Goal: Task Accomplishment & Management: Manage account settings

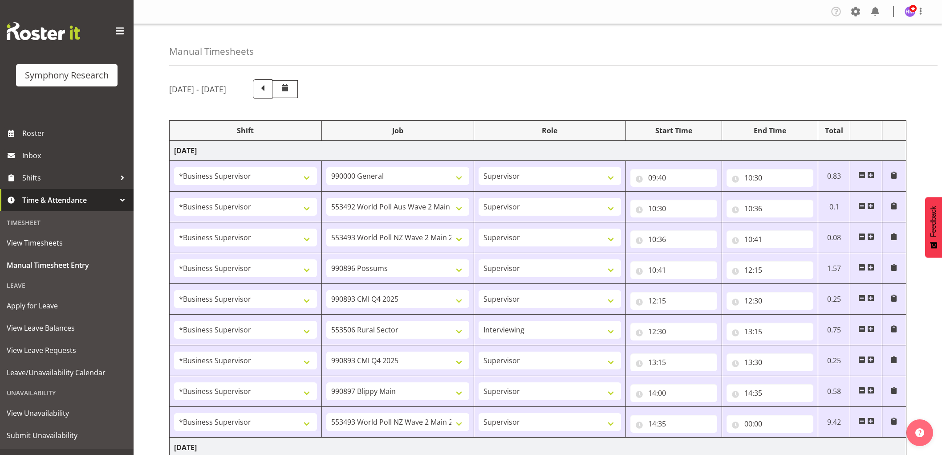
select select "1607"
select select "743"
select select "1607"
select select "10499"
select select "1607"
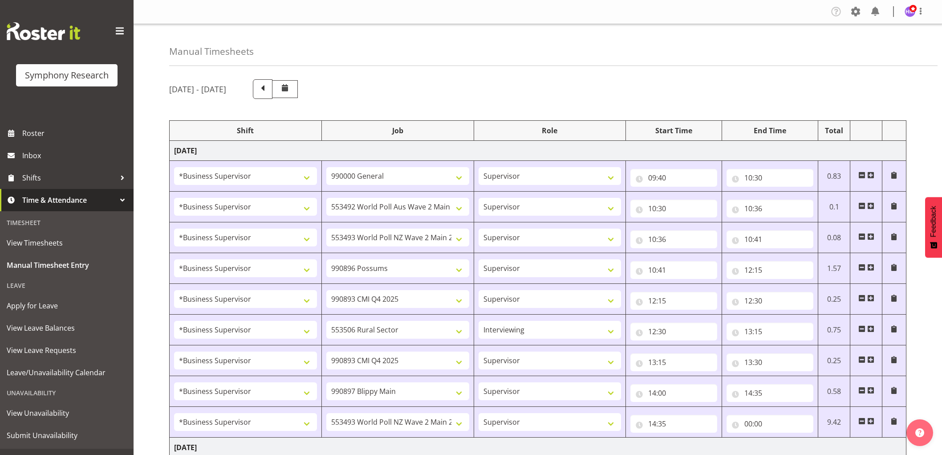
select select "10527"
select select "1607"
select select "10633"
select select "1607"
select select "10575"
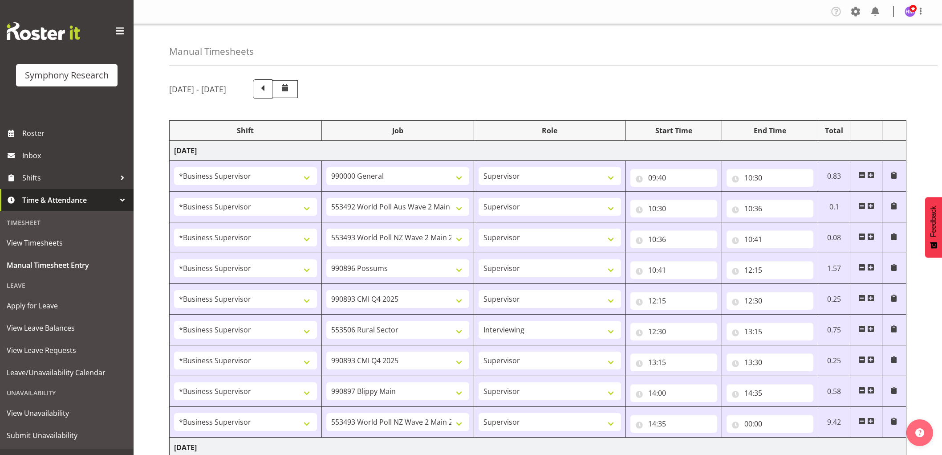
select select "1607"
select select "10587"
select select "47"
select select "1607"
select select "10575"
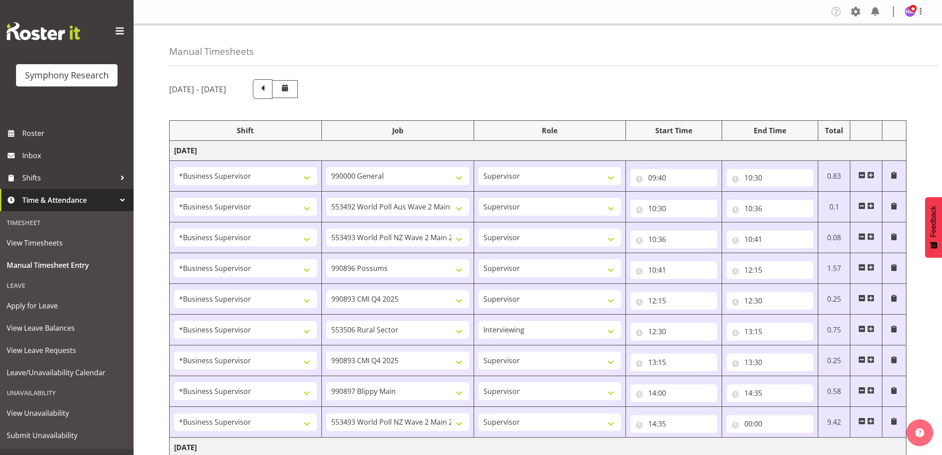
select select "1607"
select select "10631"
select select "1607"
select select "10527"
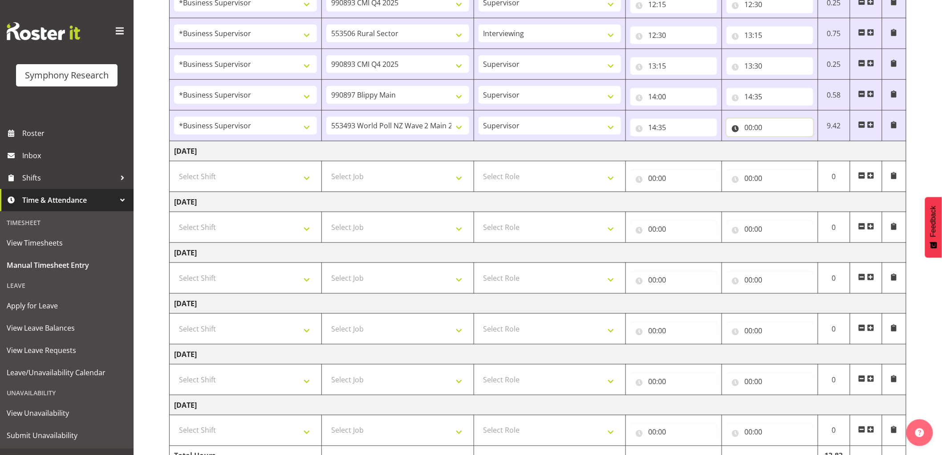
click at [745, 133] on input "00:00" at bounding box center [770, 127] width 87 height 18
click at [780, 154] on select "00 01 02 03 04 05 06 07 08 09 10 11 12 13 14 15 16 17 18 19 20 21 22 23" at bounding box center [787, 151] width 20 height 18
select select "15"
click at [777, 142] on select "00 01 02 03 04 05 06 07 08 09 10 11 12 13 14 15 16 17 18 19 20 21 22 23" at bounding box center [787, 151] width 20 height 18
type input "15:00"
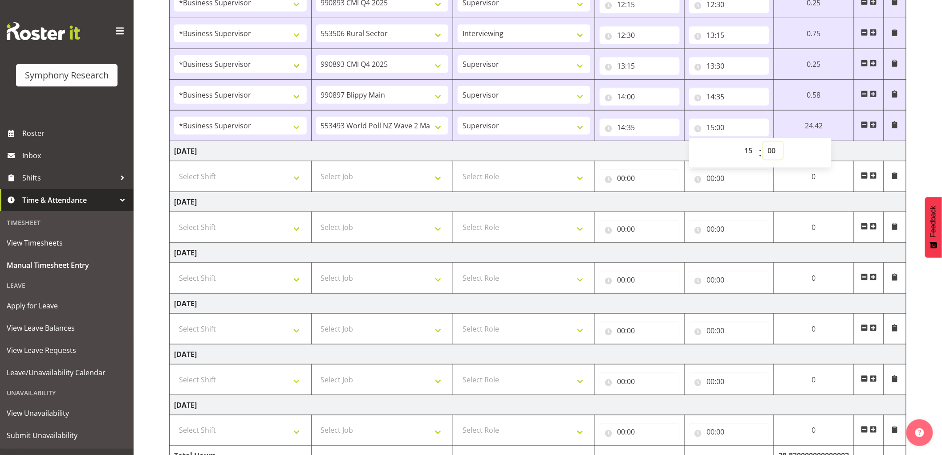
drag, startPoint x: 777, startPoint y: 153, endPoint x: 780, endPoint y: 157, distance: 4.6
click at [777, 153] on select "00 01 02 03 04 05 06 07 08 09 10 11 12 13 14 15 16 17 18 19 20 21 22 23 24 25 2…" at bounding box center [773, 151] width 20 height 18
select select "45"
click at [763, 142] on select "00 01 02 03 04 05 06 07 08 09 10 11 12 13 14 15 16 17 18 19 20 21 22 23 24 25 2…" at bounding box center [773, 151] width 20 height 18
type input "15:45"
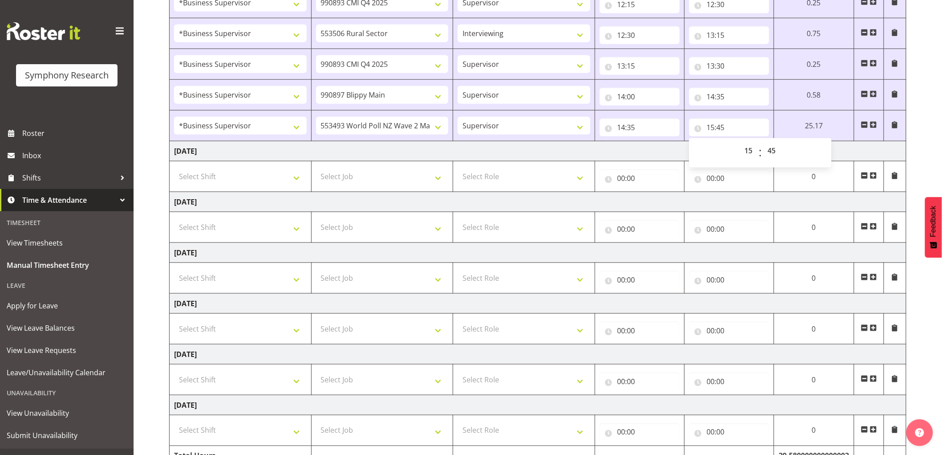
click at [872, 126] on span at bounding box center [873, 124] width 7 height 7
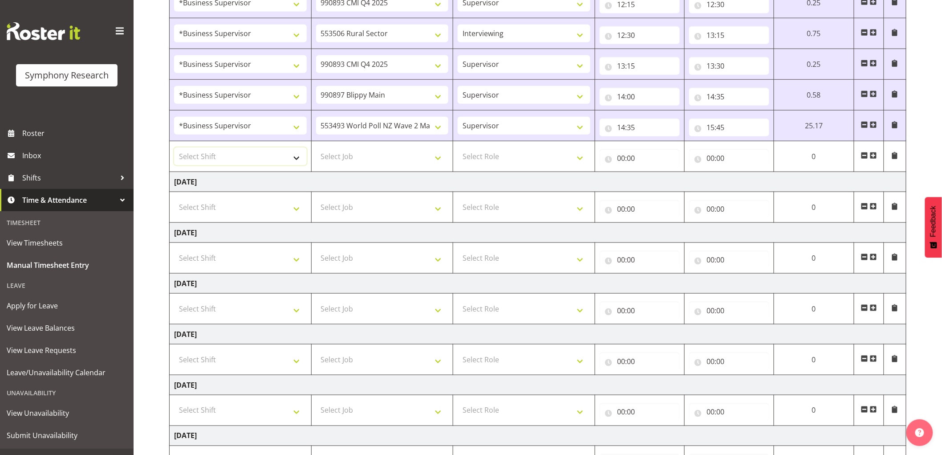
drag, startPoint x: 229, startPoint y: 153, endPoint x: 224, endPoint y: 154, distance: 5.4
click at [229, 153] on select "Select Shift !!Weekend Residential (Roster IT Shift Label) *Business 9/10am ~ 4…" at bounding box center [240, 156] width 133 height 18
select select "1607"
click at [174, 148] on select "Select Shift !!Weekend Residential (Roster IT Shift Label) *Business 9/10am ~ 4…" at bounding box center [240, 156] width 133 height 18
click at [384, 169] on td "Select Job 550060 IF Admin 553492 World Poll Aus Wave 2 Main 2025 553493 World …" at bounding box center [382, 156] width 142 height 31
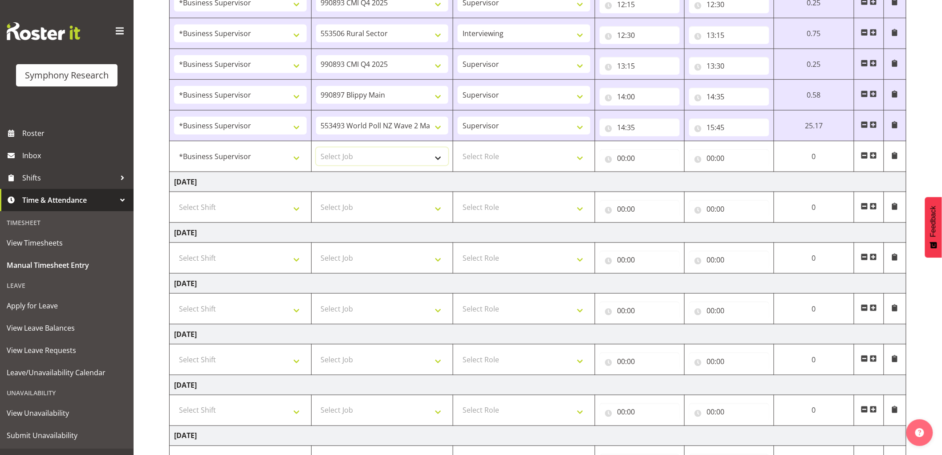
click at [385, 163] on select "Select Job 550060 IF Admin 553492 World Poll Aus Wave 2 Main 2025 553493 World …" at bounding box center [382, 156] width 133 height 18
select select "743"
click at [316, 148] on select "Select Job 550060 IF Admin 553492 World Poll Aus Wave 2 Main 2025 553493 World …" at bounding box center [382, 156] width 133 height 18
drag, startPoint x: 490, startPoint y: 161, endPoint x: 492, endPoint y: 165, distance: 4.8
click at [491, 164] on select "Select Role Supervisor Interviewing Briefing" at bounding box center [524, 156] width 133 height 18
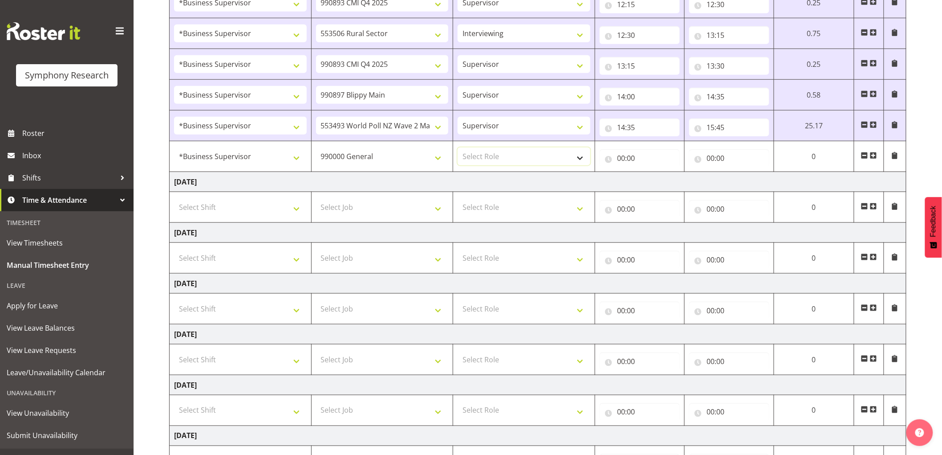
select select "45"
click at [458, 148] on select "Select Role Supervisor Interviewing Briefing" at bounding box center [524, 156] width 133 height 18
click at [621, 158] on input "00:00" at bounding box center [640, 158] width 80 height 18
drag, startPoint x: 652, startPoint y: 179, endPoint x: 668, endPoint y: 189, distance: 18.6
click at [653, 179] on select "00 01 02 03 04 05 06 07 08 09 10 11 12 13 14 15 16 17 18 19 20 21 22 23" at bounding box center [660, 181] width 20 height 18
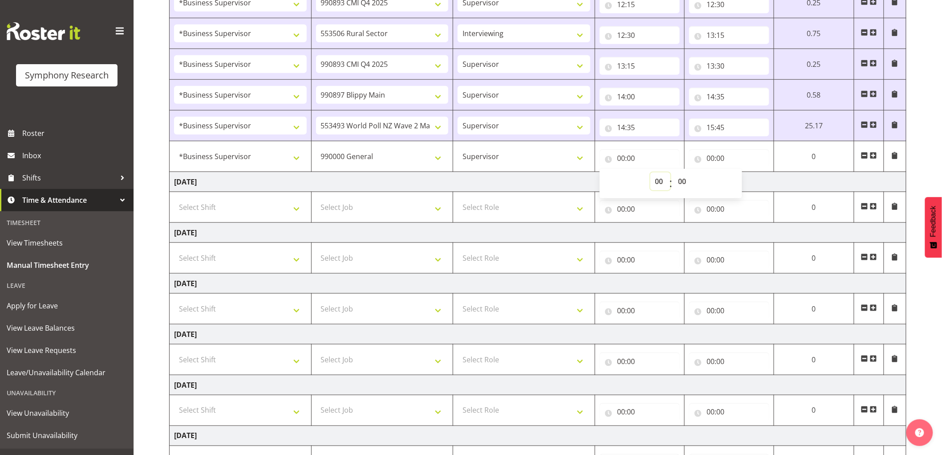
select select "15"
click at [671, 173] on select "00 01 02 03 04 05 06 07 08 09 10 11 12 13 14 15 16 17 18 19 20 21 22 23" at bounding box center [660, 181] width 20 height 18
type input "15:00"
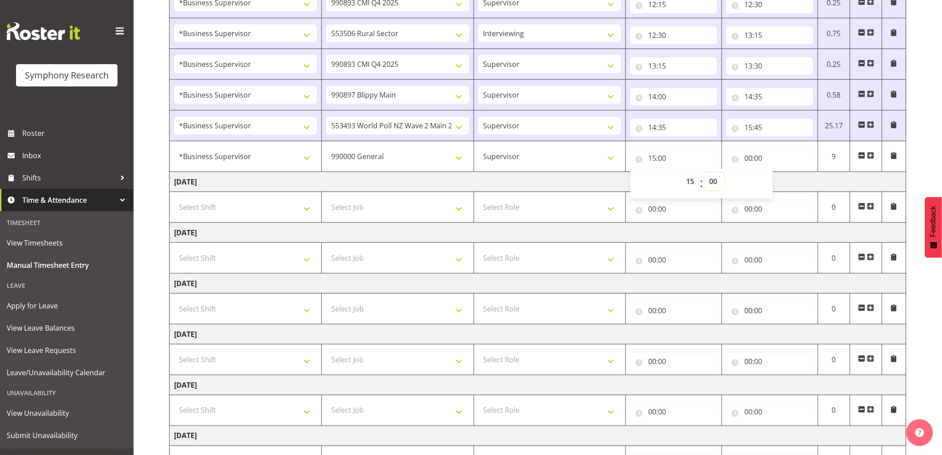
drag, startPoint x: 715, startPoint y: 183, endPoint x: 732, endPoint y: 199, distance: 23.3
click at [715, 183] on select "00 01 02 03 04 05 06 07 08 09 10 11 12 13 14 15 16 17 18 19 20 21 22 23 24 25 2…" at bounding box center [714, 181] width 20 height 18
select select "45"
click at [704, 173] on select "00 01 02 03 04 05 06 07 08 09 10 11 12 13 14 15 16 17 18 19 20 21 22 23 24 25 2…" at bounding box center [714, 181] width 20 height 18
type input "15:45"
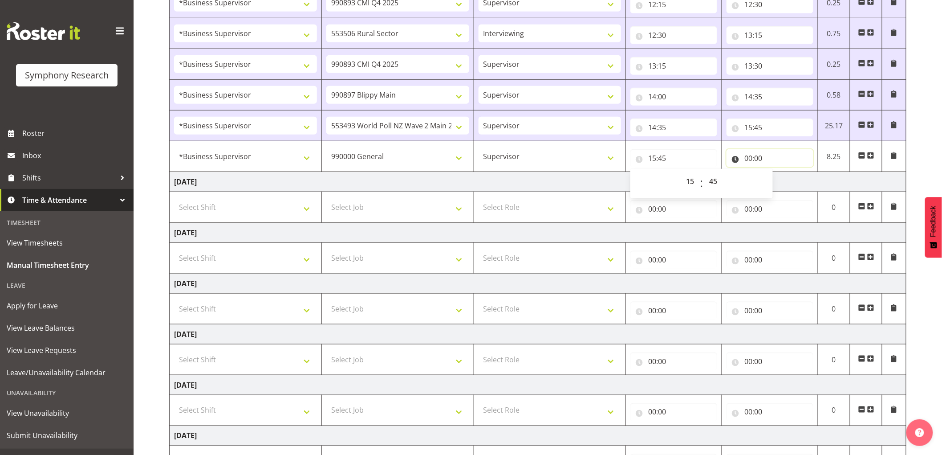
click at [756, 159] on input "00:00" at bounding box center [770, 158] width 87 height 18
drag, startPoint x: 784, startPoint y: 179, endPoint x: 787, endPoint y: 185, distance: 6.6
click at [784, 179] on select "00 01 02 03 04 05 06 07 08 09 10 11 12 13 14 15 16 17 18 19 20 21 22 23" at bounding box center [787, 181] width 20 height 18
select select "16"
click at [777, 173] on select "00 01 02 03 04 05 06 07 08 09 10 11 12 13 14 15 16 17 18 19 20 21 22 23" at bounding box center [787, 181] width 20 height 18
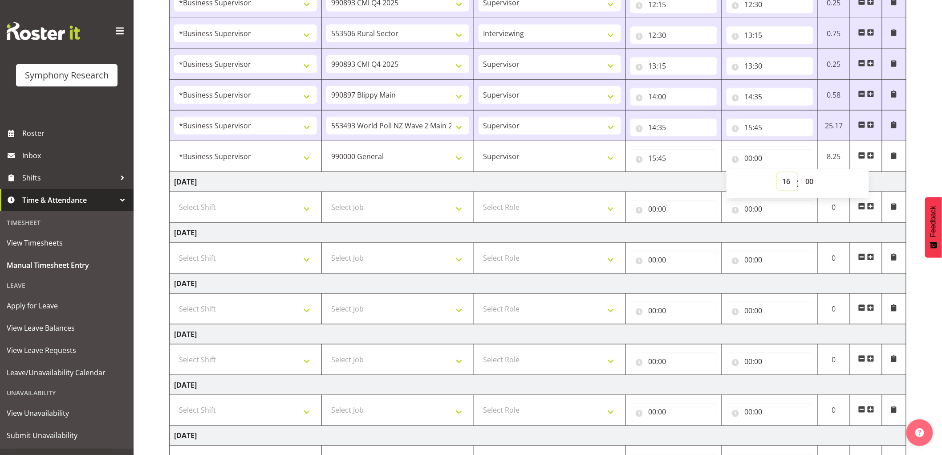
type input "16:00"
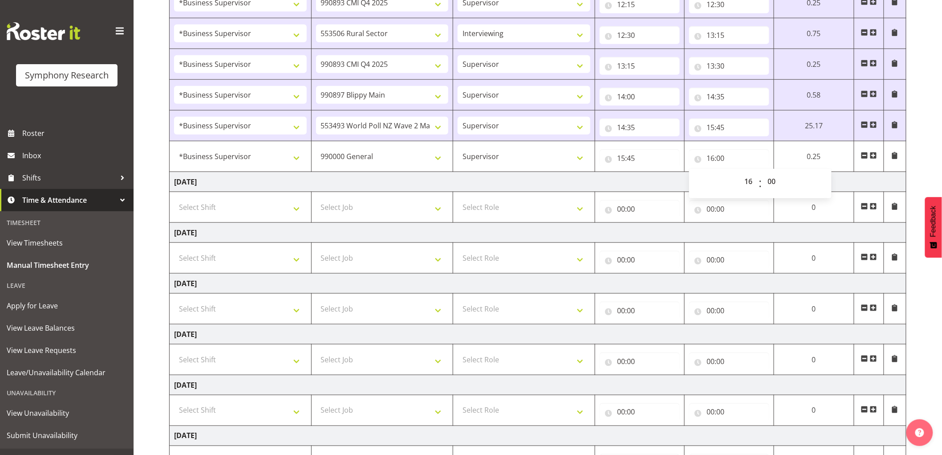
click at [874, 154] on span at bounding box center [873, 155] width 7 height 7
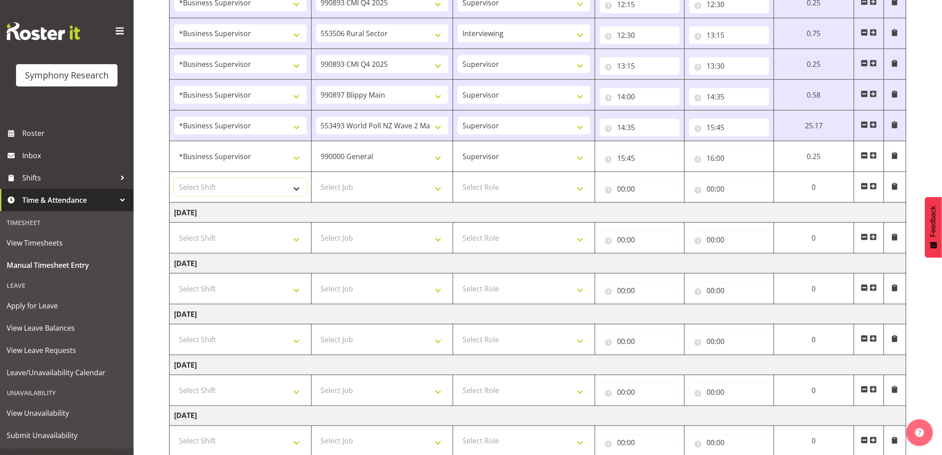
click at [224, 189] on select "Select Shift !!Weekend Residential (Roster IT Shift Label) *Business 9/10am ~ 4…" at bounding box center [240, 187] width 133 height 18
select select "1607"
click at [174, 179] on select "Select Shift !!Weekend Residential (Roster IT Shift Label) *Business 9/10am ~ 4…" at bounding box center [240, 187] width 133 height 18
click at [378, 186] on select "Select Job 550060 IF Admin 553492 World Poll Aus Wave 2 Main 2025 553493 World …" at bounding box center [382, 187] width 133 height 18
select select "10499"
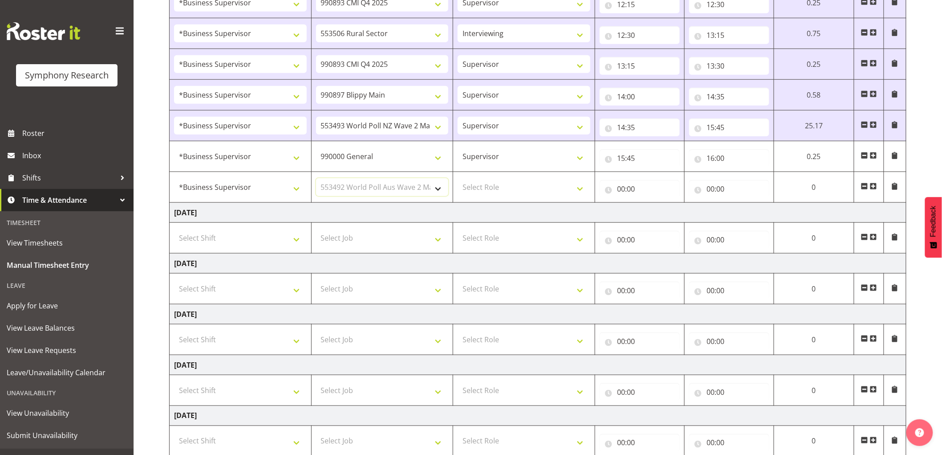
click at [316, 179] on select "Select Job 550060 IF Admin 553492 World Poll Aus Wave 2 Main 2025 553493 World …" at bounding box center [382, 187] width 133 height 18
drag, startPoint x: 498, startPoint y: 186, endPoint x: 498, endPoint y: 195, distance: 8.9
click at [498, 187] on select "Select Role Supervisor Interviewing Briefing" at bounding box center [524, 187] width 133 height 18
select select "45"
click at [458, 179] on select "Select Role Supervisor Interviewing Briefing" at bounding box center [524, 187] width 133 height 18
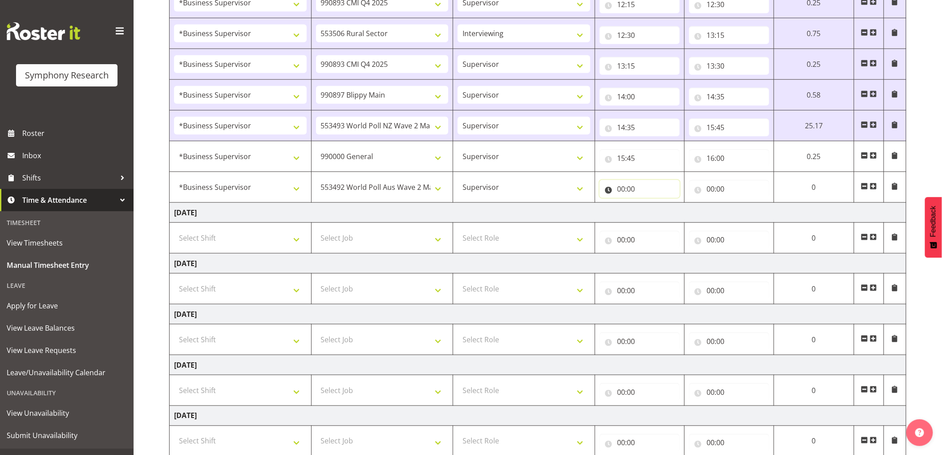
click at [615, 190] on input "00:00" at bounding box center [640, 189] width 80 height 18
drag, startPoint x: 663, startPoint y: 217, endPoint x: 695, endPoint y: 215, distance: 33.0
click at [663, 217] on select "00 01 02 03 04 05 06 07 08 09 10 11 12 13 14 15 16 17 18 19 20 21 22 23" at bounding box center [660, 212] width 20 height 18
select select "16"
click at [671, 203] on select "00 01 02 03 04 05 06 07 08 09 10 11 12 13 14 15 16 17 18 19 20 21 22 23" at bounding box center [660, 212] width 20 height 18
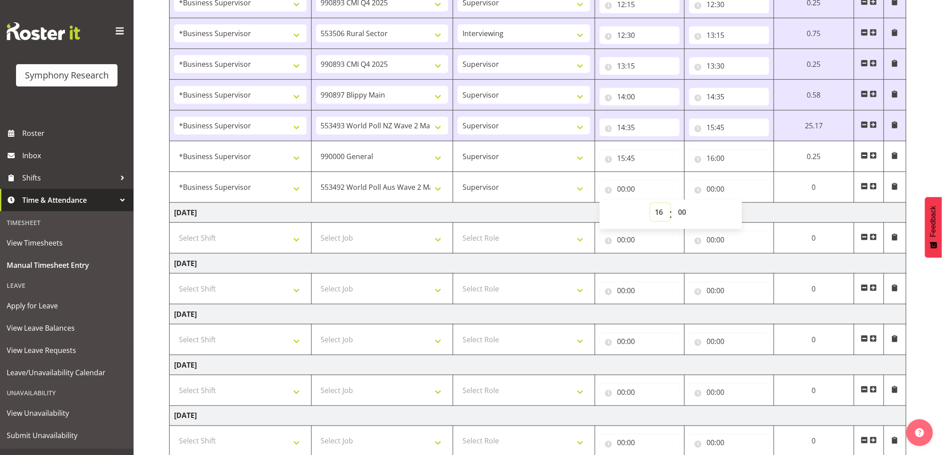
type input "16:00"
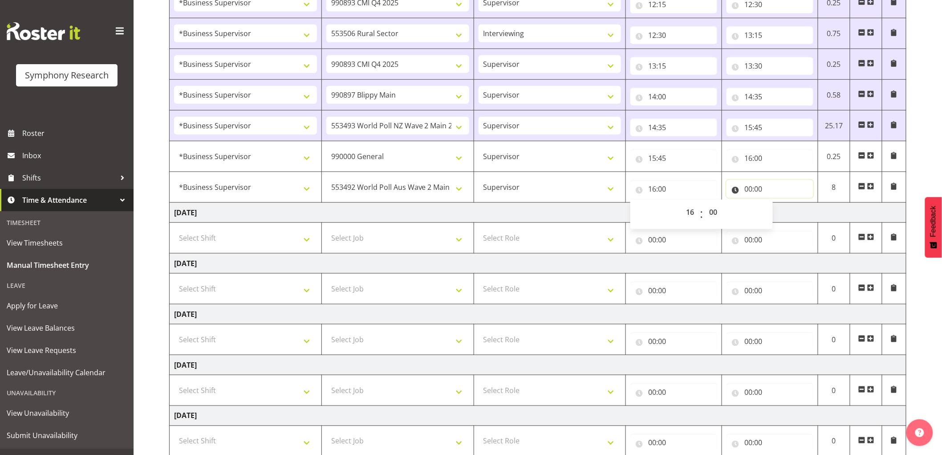
click at [756, 190] on input "00:00" at bounding box center [770, 189] width 87 height 18
click at [789, 210] on select "00 01 02 03 04 05 06 07 08 09 10 11 12 13 14 15 16 17 18 19 20 21 22 23" at bounding box center [787, 212] width 20 height 18
select select "16"
click at [777, 203] on select "00 01 02 03 04 05 06 07 08 09 10 11 12 13 14 15 16 17 18 19 20 21 22 23" at bounding box center [787, 212] width 20 height 18
type input "16:00"
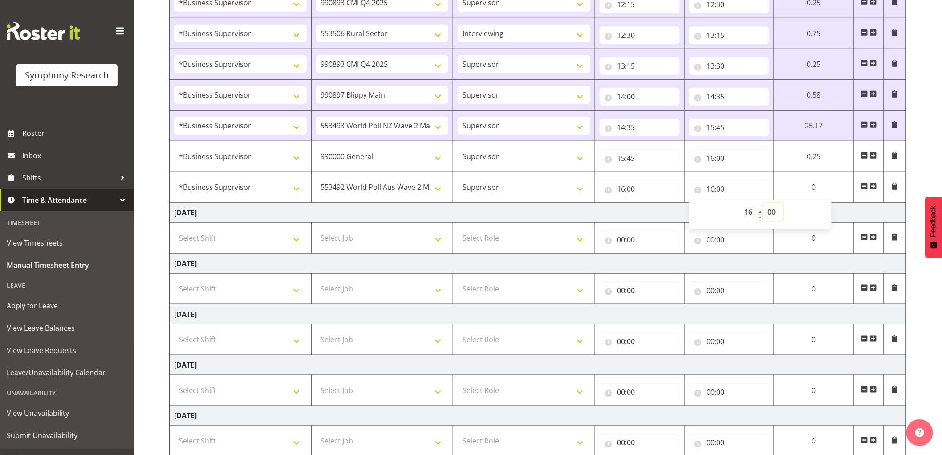
drag, startPoint x: 778, startPoint y: 214, endPoint x: 784, endPoint y: 246, distance: 32.7
click at [778, 214] on select "00 01 02 03 04 05 06 07 08 09 10 11 12 13 14 15 16 17 18 19 20 21 22 23 24 25 2…" at bounding box center [773, 212] width 20 height 18
select select "30"
click at [763, 203] on select "00 01 02 03 04 05 06 07 08 09 10 11 12 13 14 15 16 17 18 19 20 21 22 23 24 25 2…" at bounding box center [773, 212] width 20 height 18
type input "16:30"
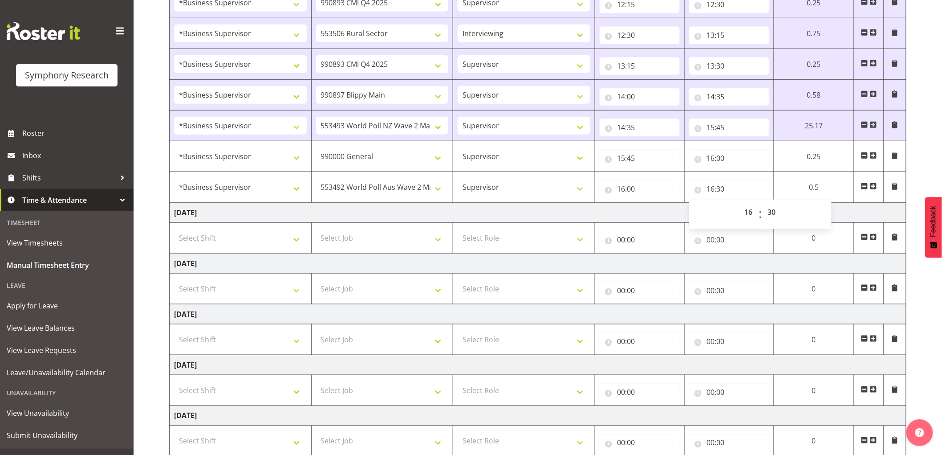
drag, startPoint x: 651, startPoint y: 222, endPoint x: 715, endPoint y: 242, distance: 66.7
click at [651, 222] on td "[DATE]" at bounding box center [538, 213] width 737 height 20
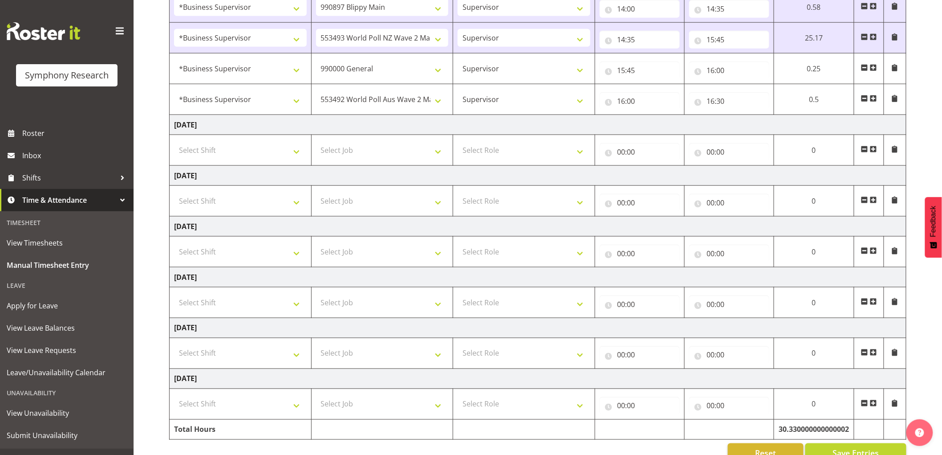
scroll to position [407, 0]
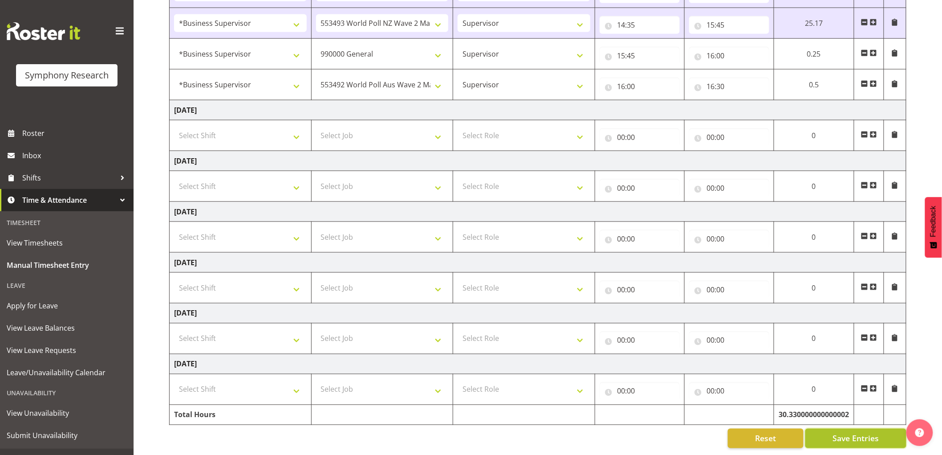
click at [853, 432] on span "Save Entries" at bounding box center [856, 438] width 46 height 12
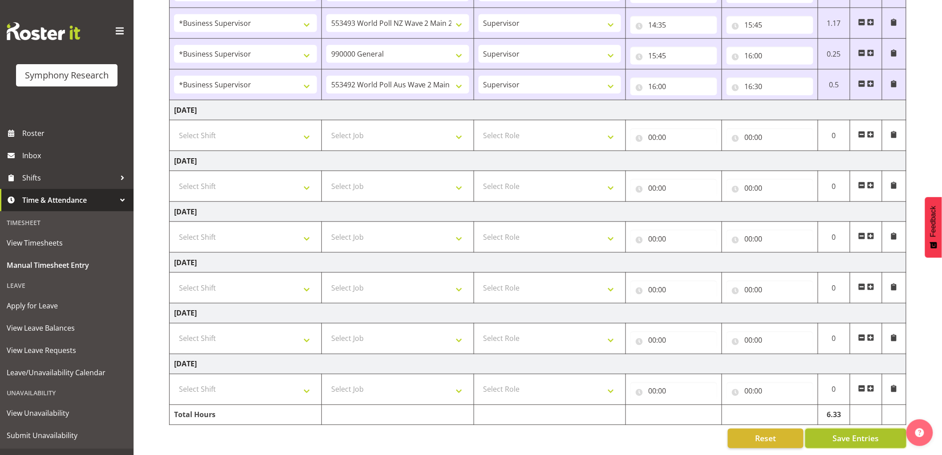
click at [843, 432] on span "Save Entries" at bounding box center [856, 438] width 46 height 12
